Goal: Information Seeking & Learning: Learn about a topic

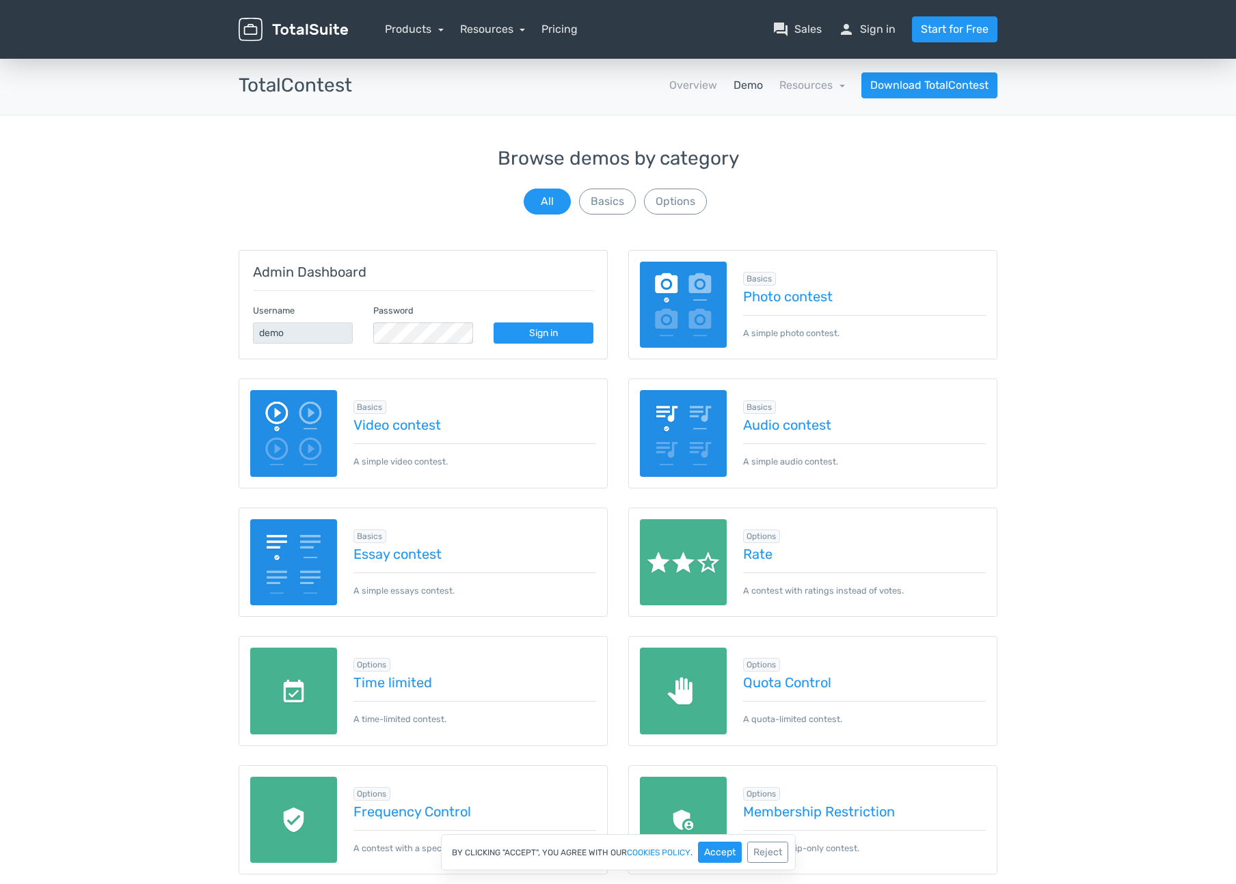
click at [687, 299] on img at bounding box center [683, 305] width 87 height 87
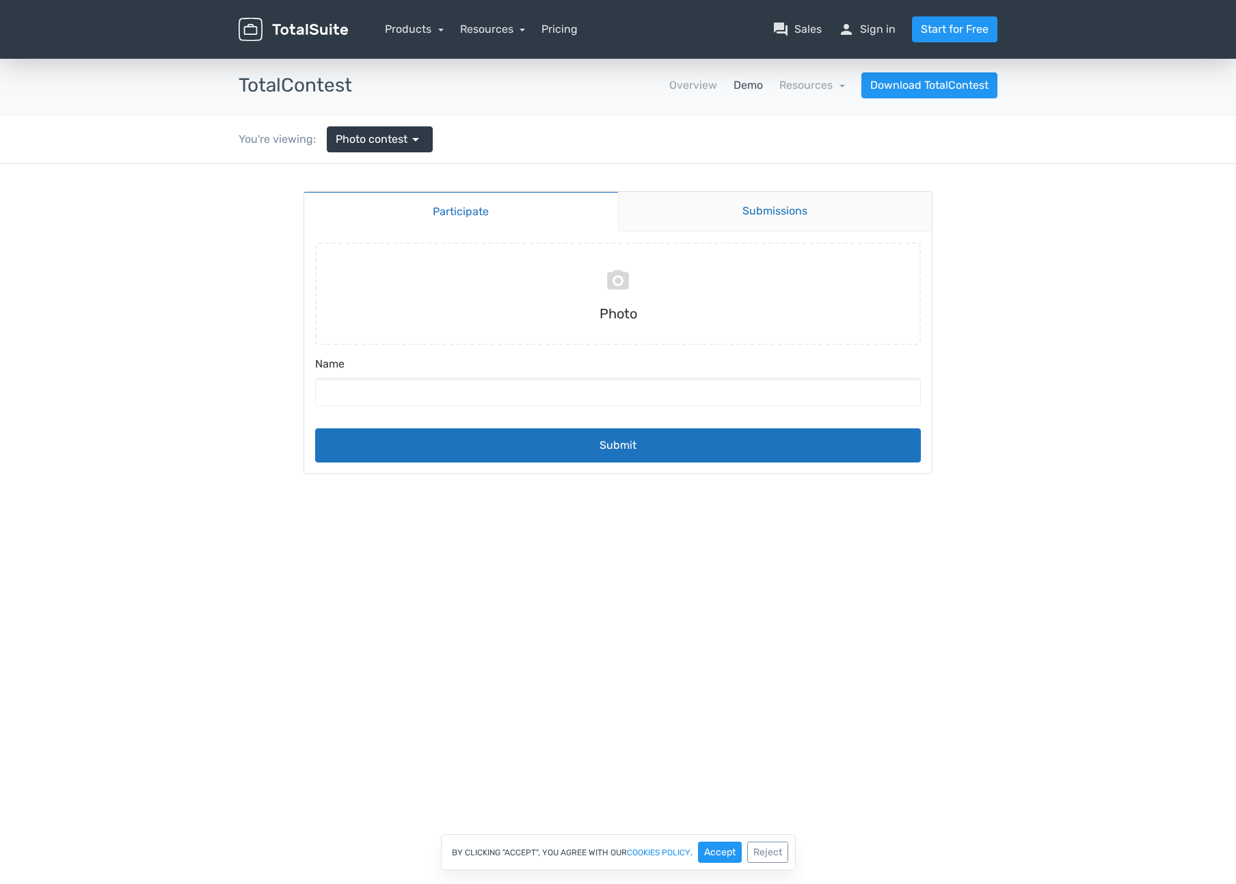
click at [759, 219] on link "Submissions" at bounding box center [775, 212] width 314 height 40
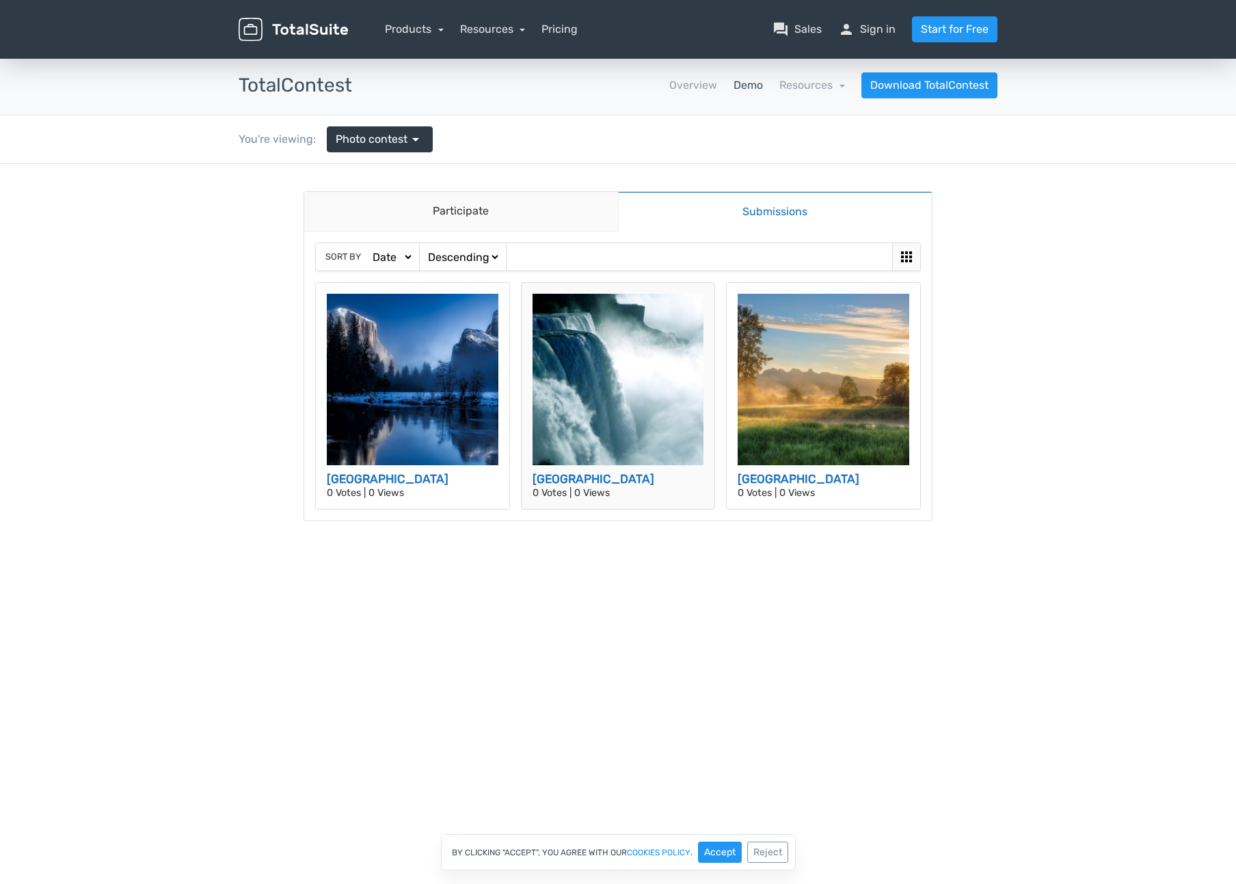
click at [592, 373] on img at bounding box center [618, 380] width 172 height 172
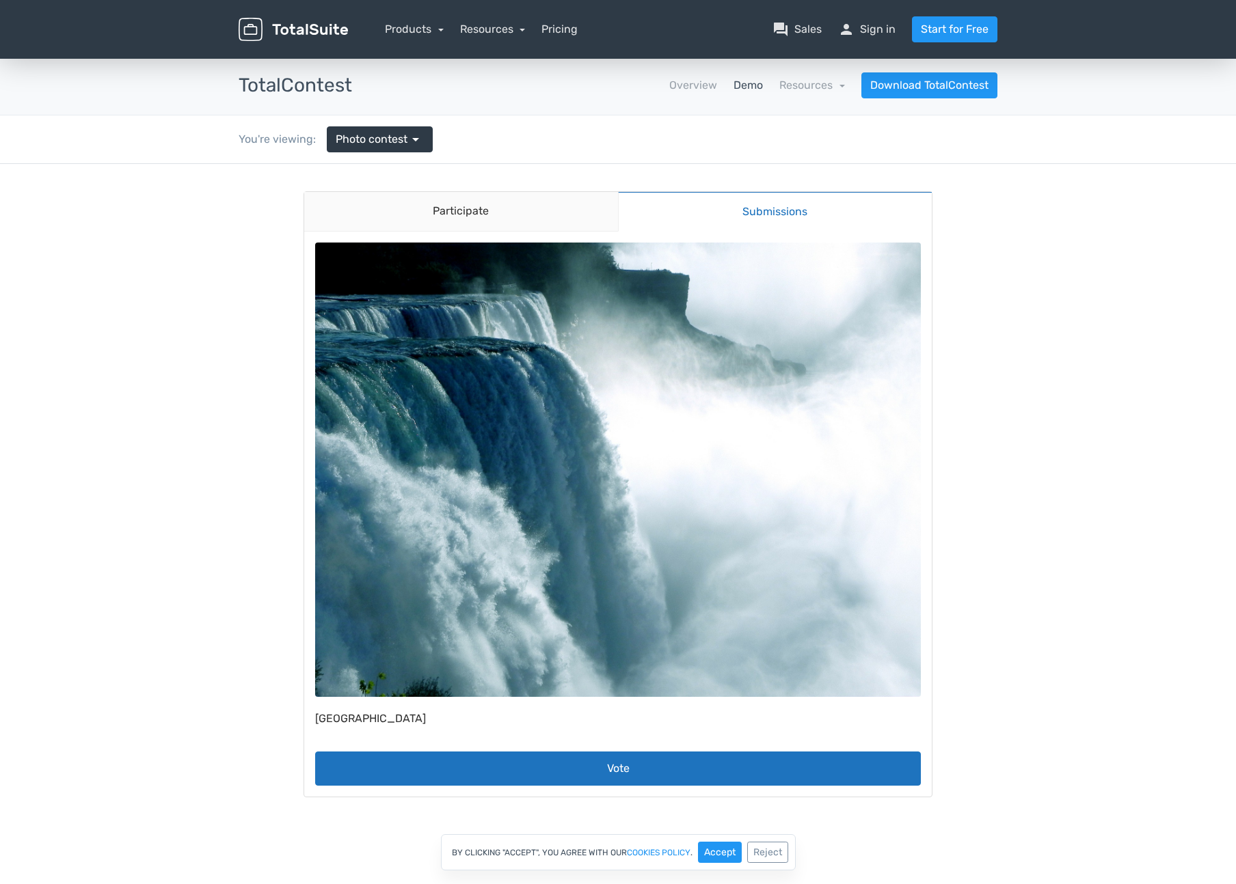
drag, startPoint x: 595, startPoint y: 426, endPoint x: 595, endPoint y: 374, distance: 52.6
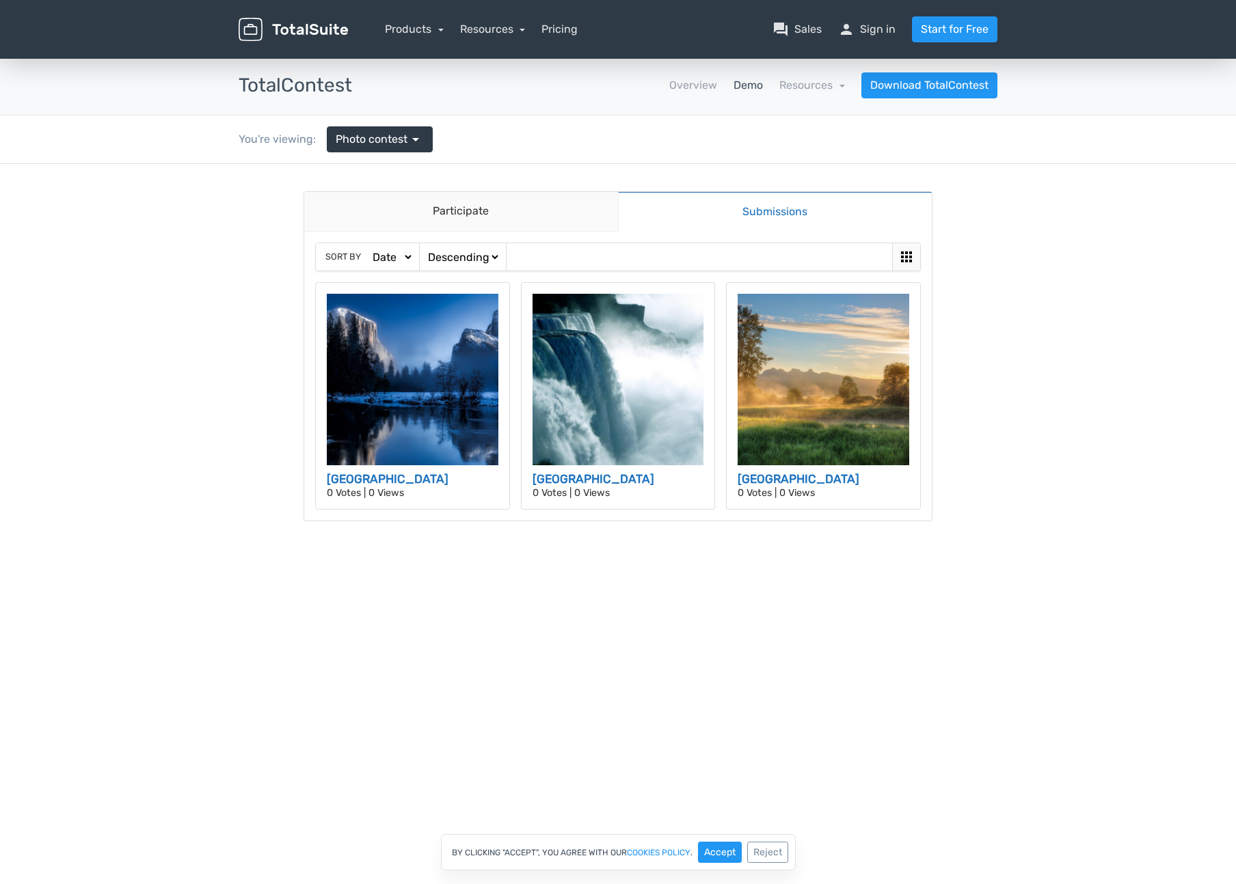
click at [745, 87] on link "Demo" at bounding box center [747, 85] width 29 height 16
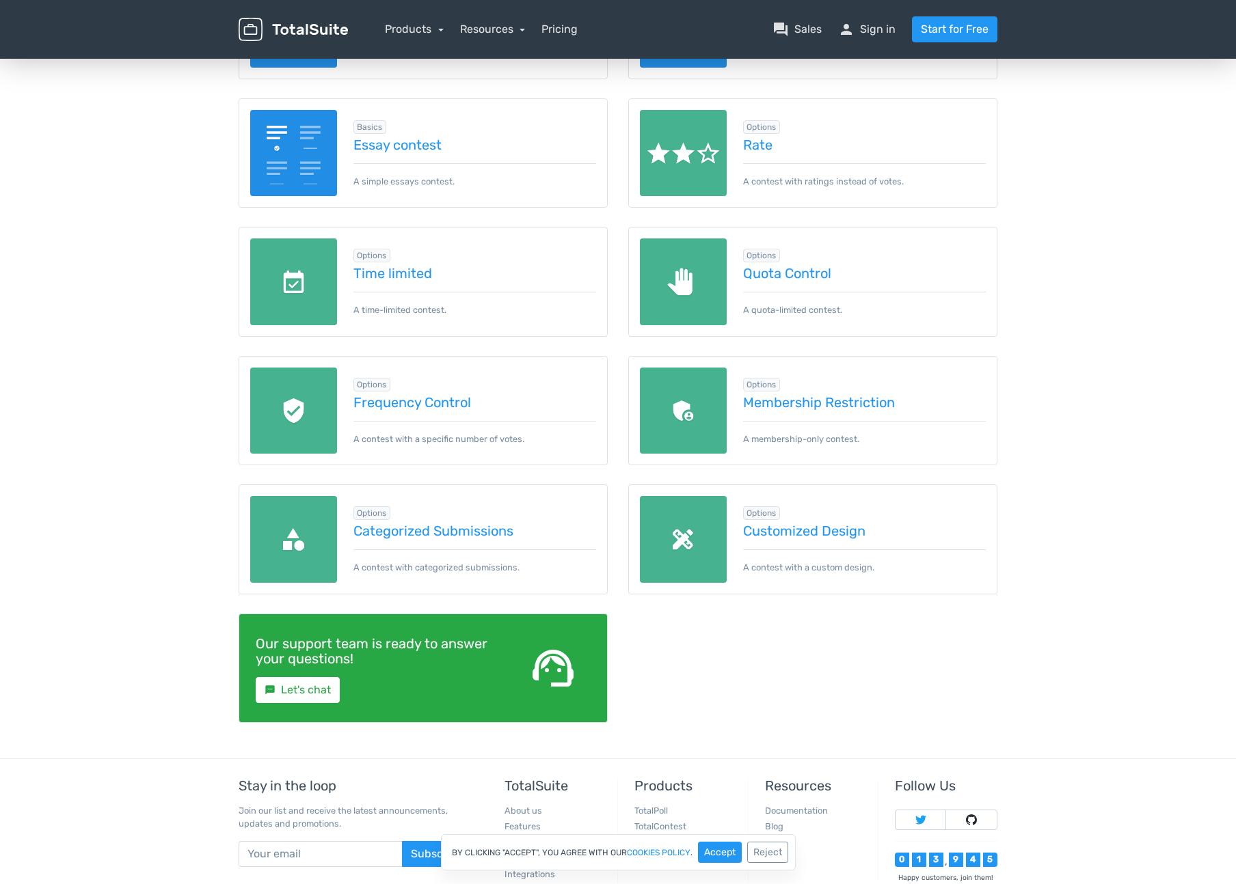
scroll to position [502, 0]
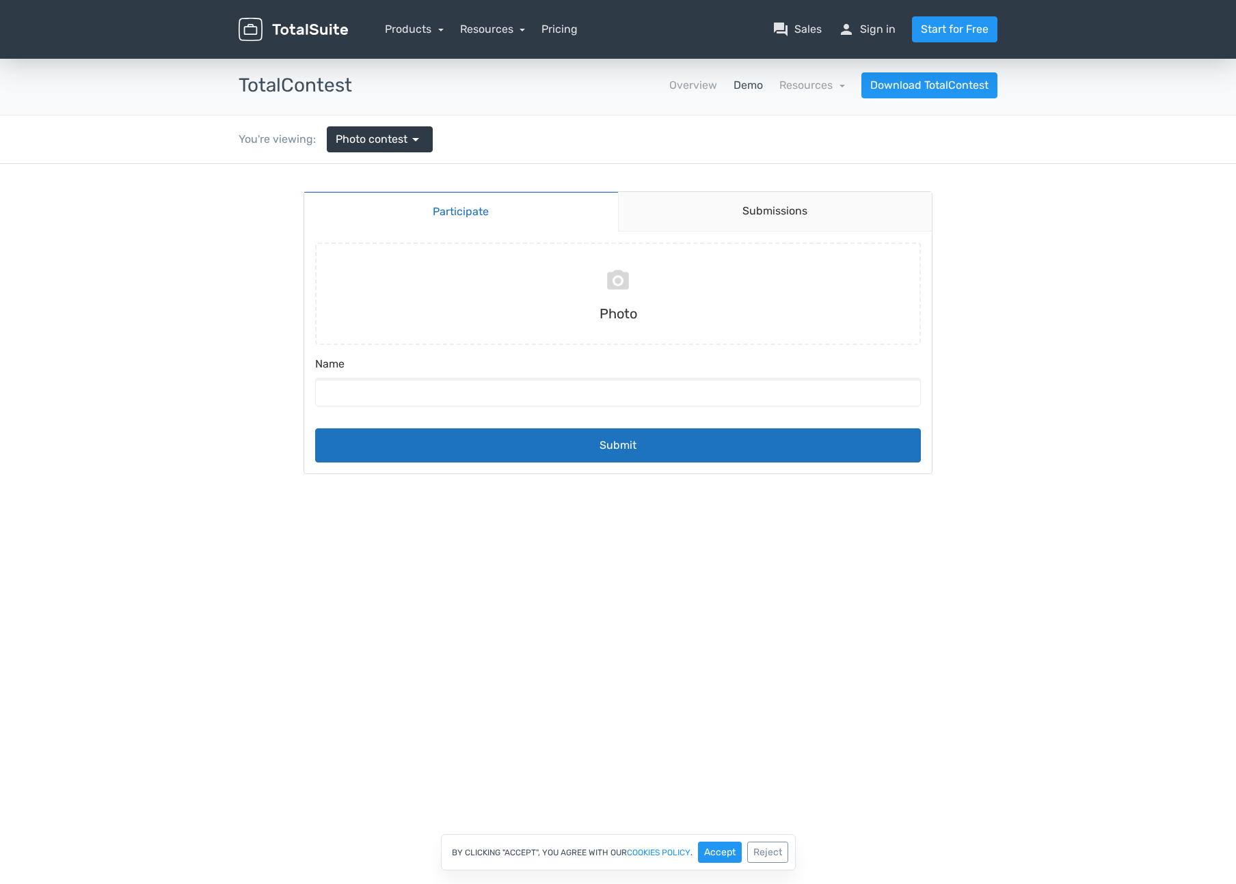
drag, startPoint x: 0, startPoint y: 0, endPoint x: 651, endPoint y: 149, distance: 667.4
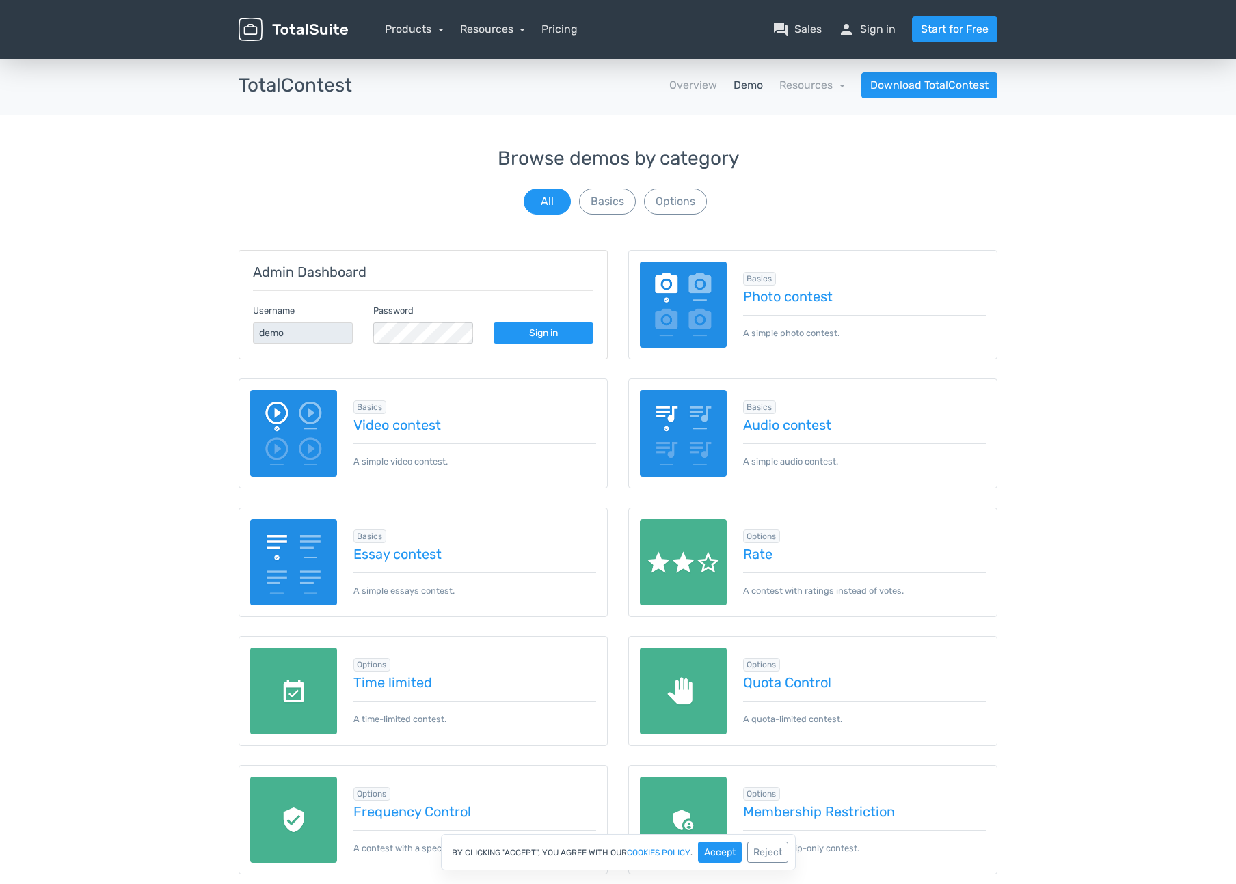
click at [713, 333] on img at bounding box center [683, 305] width 87 height 87
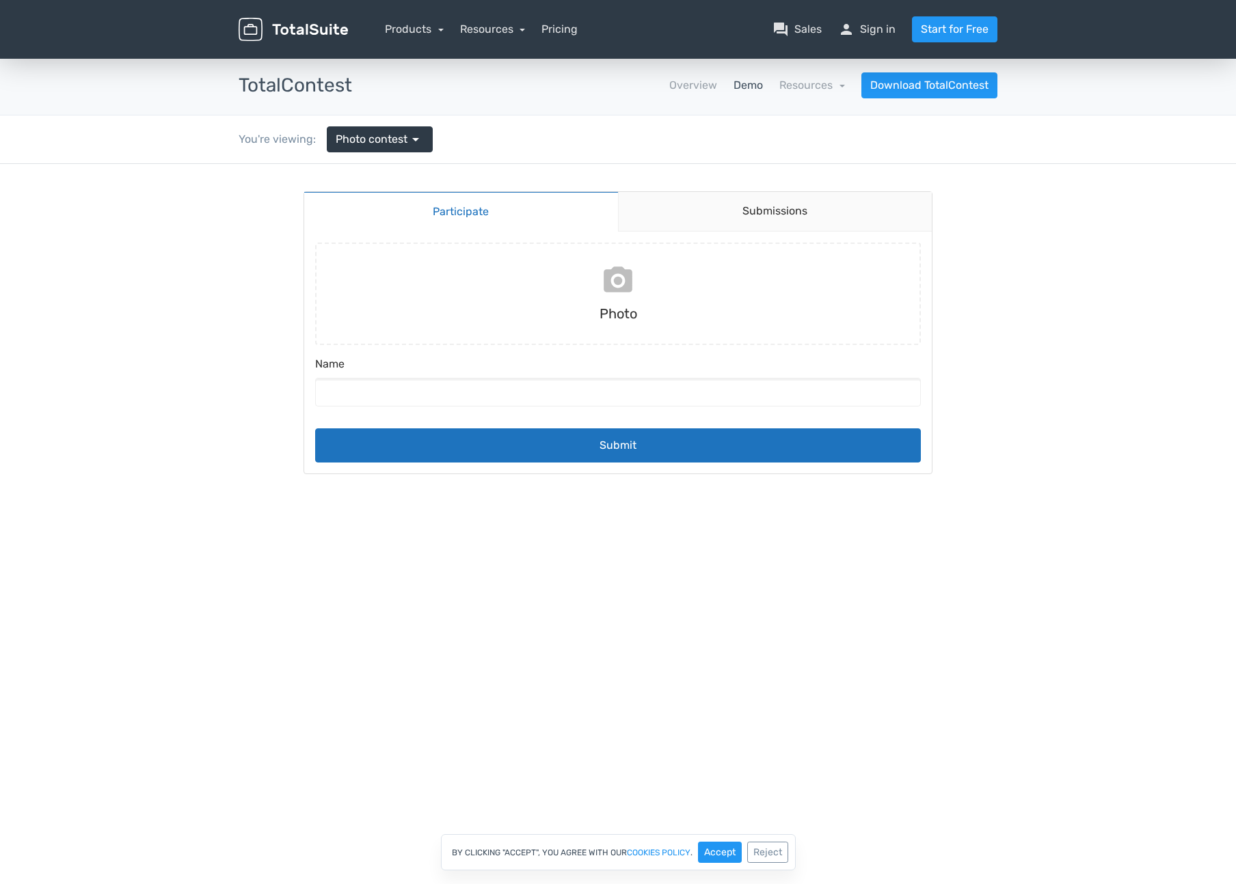
drag, startPoint x: 717, startPoint y: 335, endPoint x: 705, endPoint y: 331, distance: 12.1
